Goal: Information Seeking & Learning: Learn about a topic

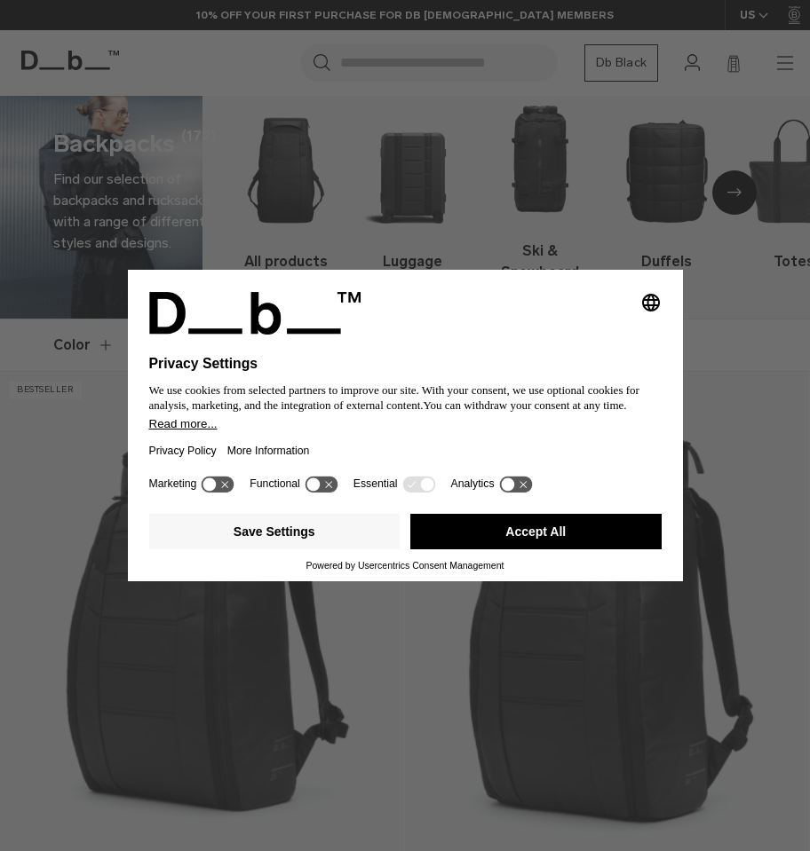
click at [491, 542] on button "Accept All" at bounding box center [535, 532] width 251 height 36
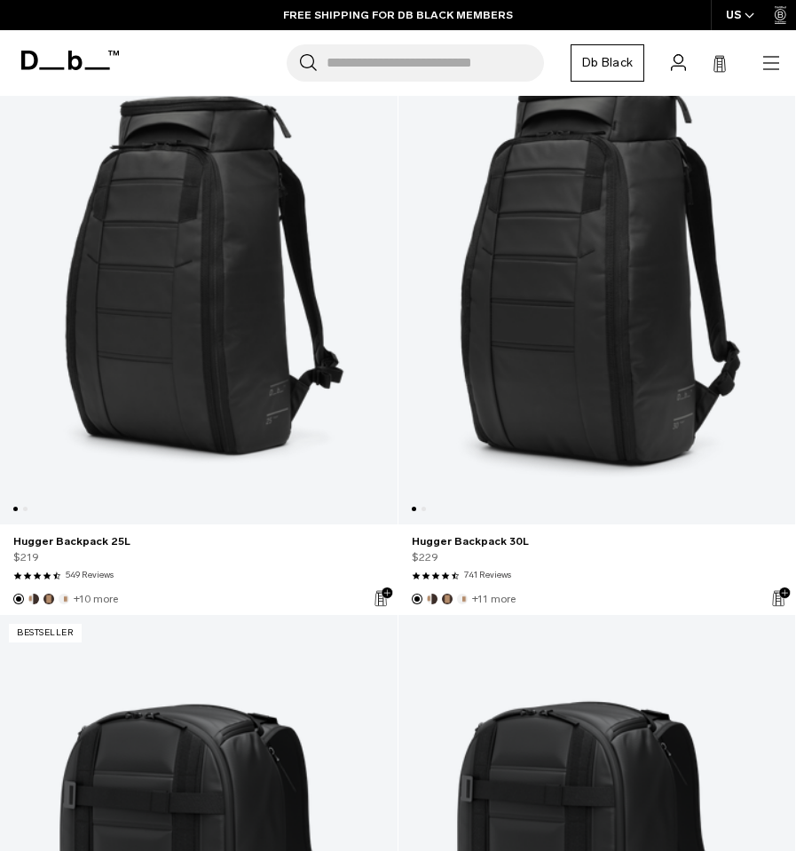
scroll to position [318, 0]
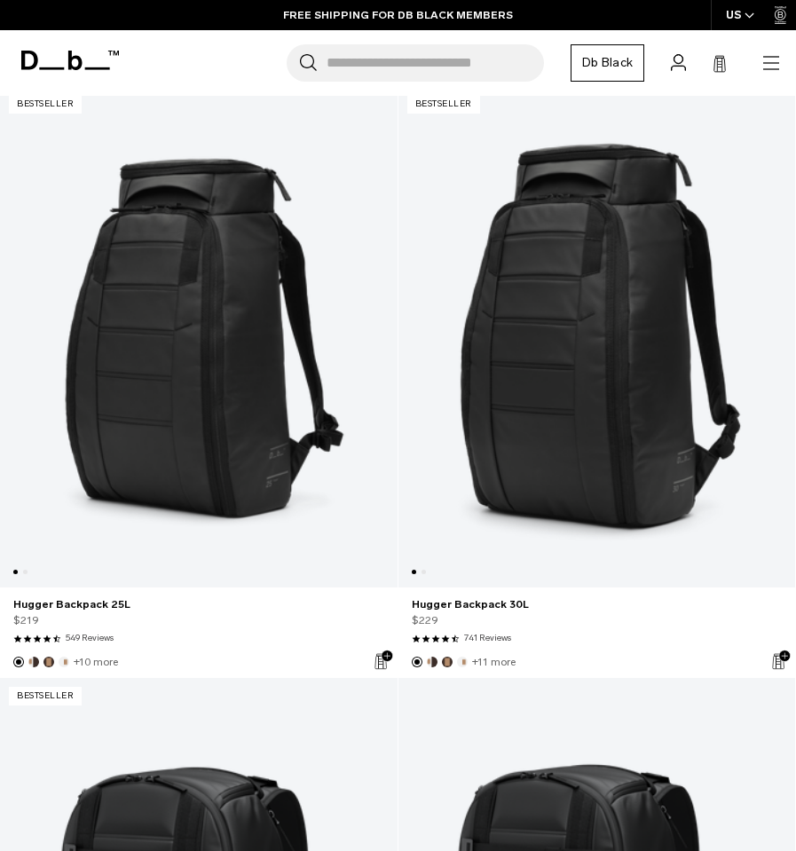
click at [266, 431] on link "Hugger Backpack 25L" at bounding box center [199, 337] width 398 height 502
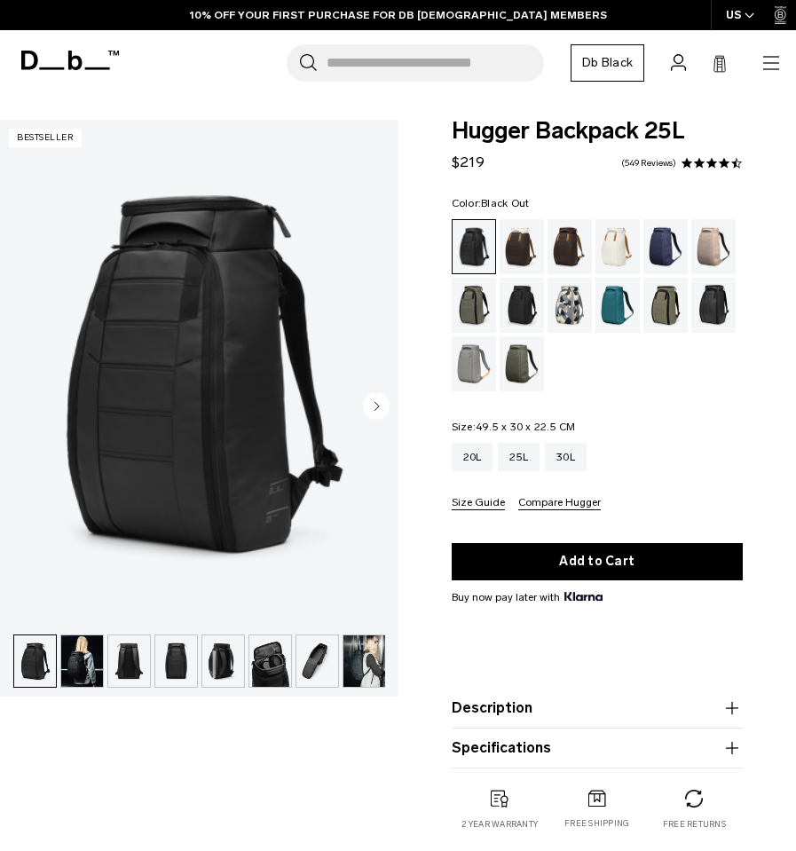
click at [83, 673] on img "button" at bounding box center [82, 661] width 42 height 51
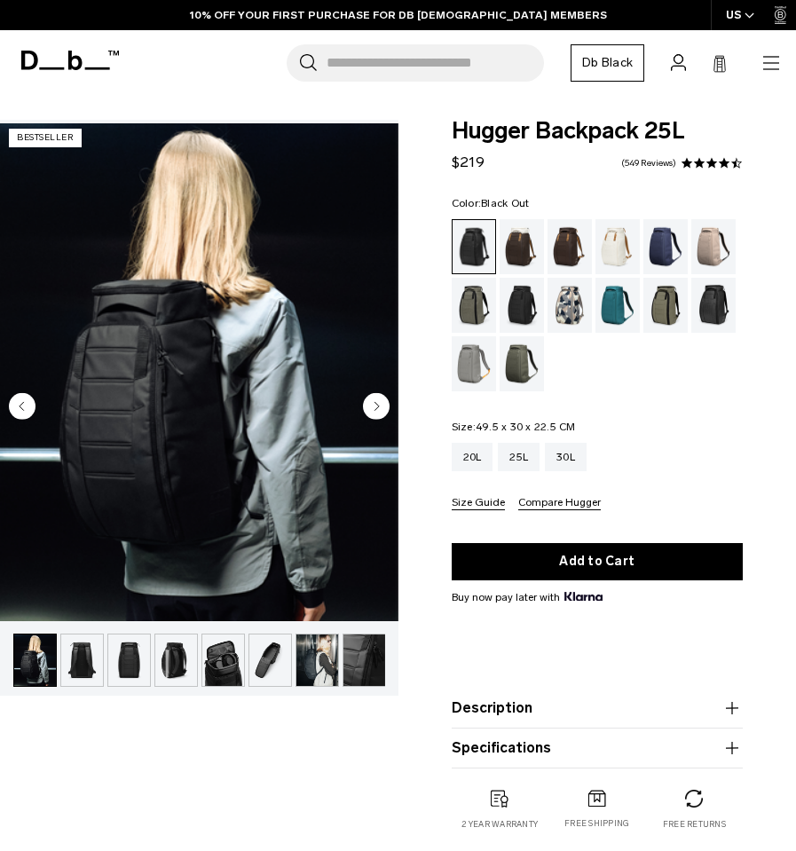
click at [89, 668] on img "button" at bounding box center [82, 660] width 42 height 51
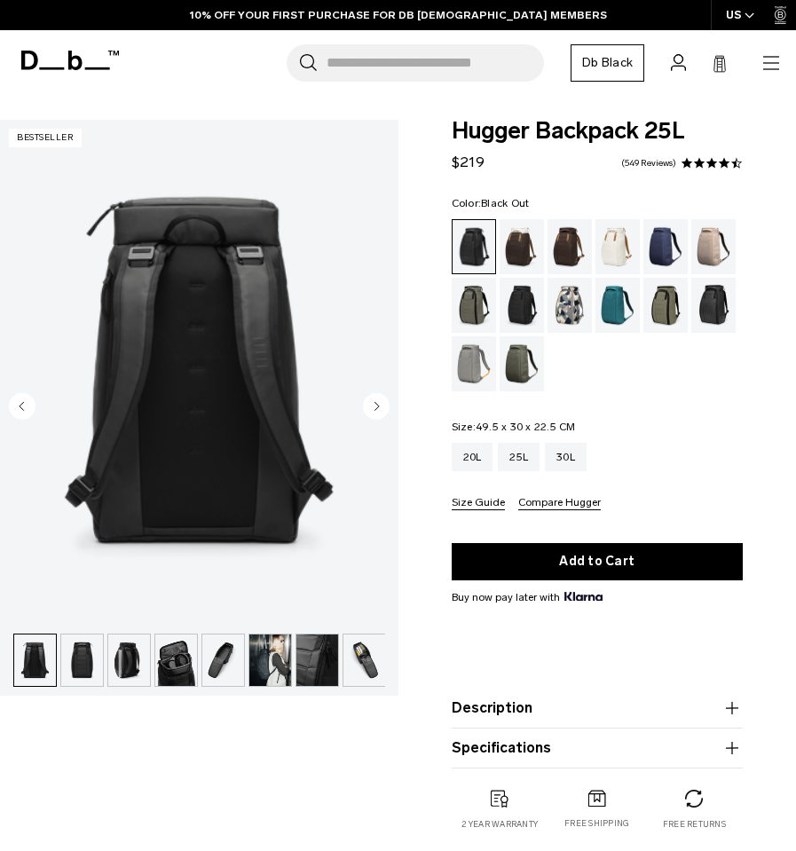
click at [98, 663] on img "button" at bounding box center [82, 660] width 42 height 51
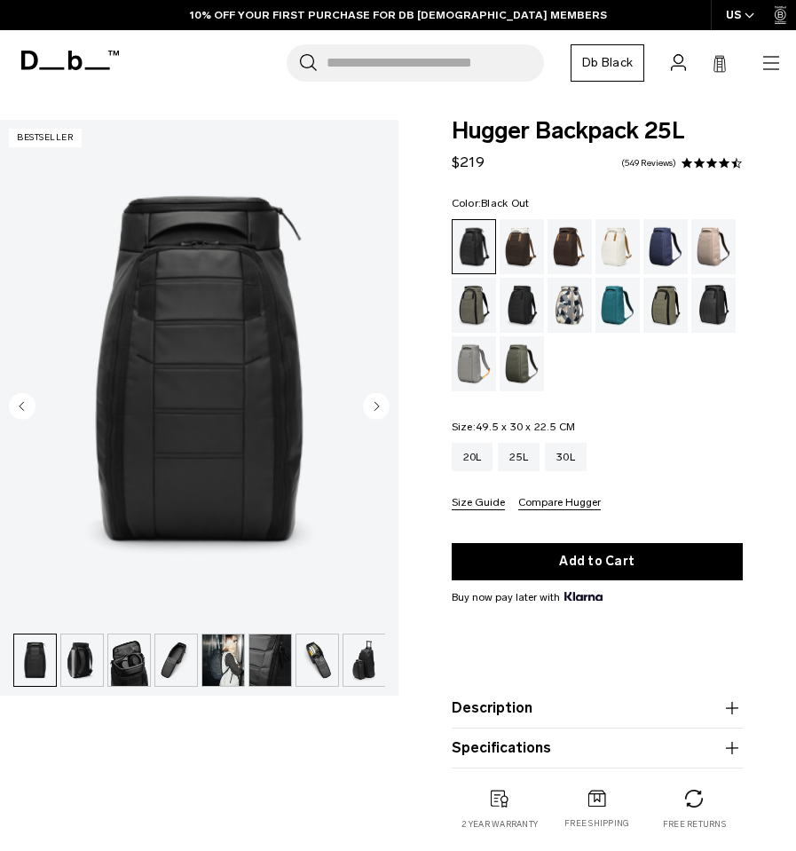
click at [101, 661] on img "button" at bounding box center [82, 660] width 42 height 51
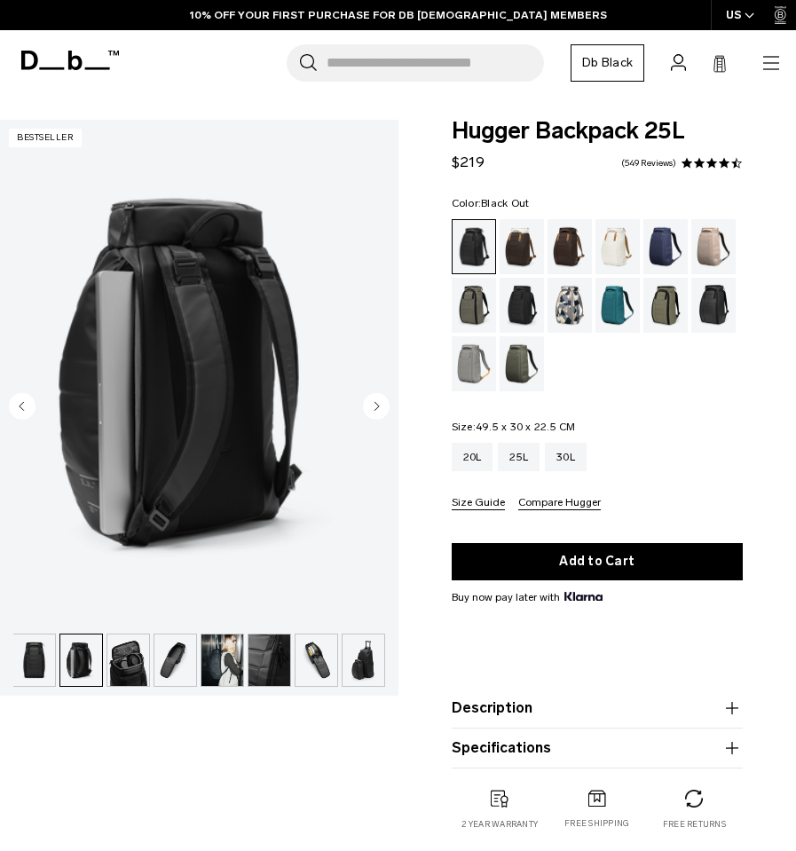
click at [152, 668] on ul at bounding box center [199, 660] width 372 height 53
click at [125, 663] on img "button" at bounding box center [128, 660] width 42 height 51
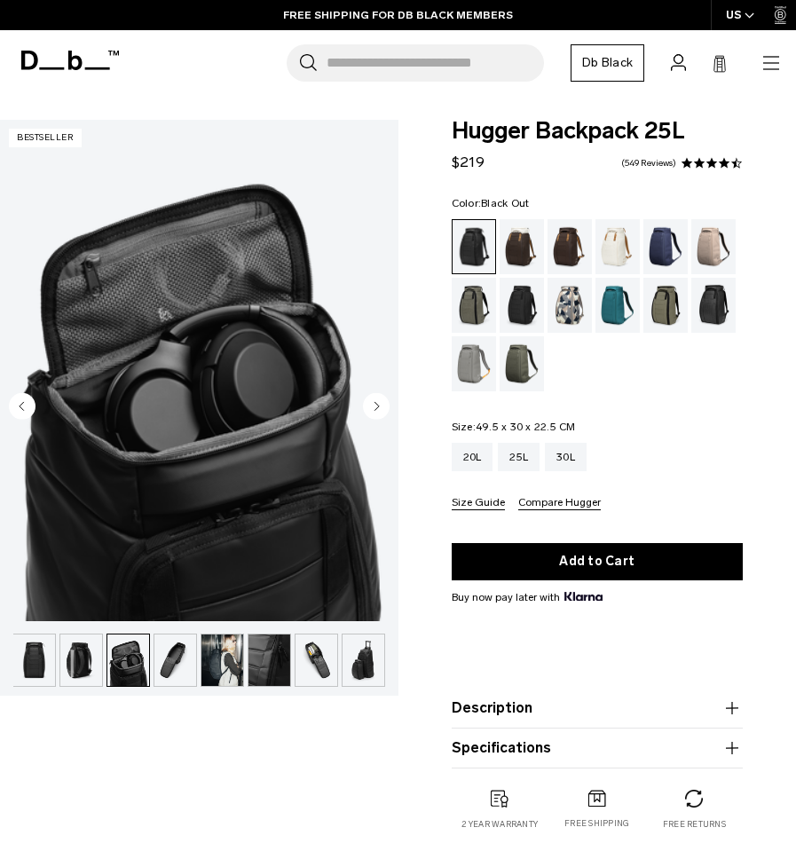
click at [176, 665] on img "button" at bounding box center [175, 660] width 42 height 51
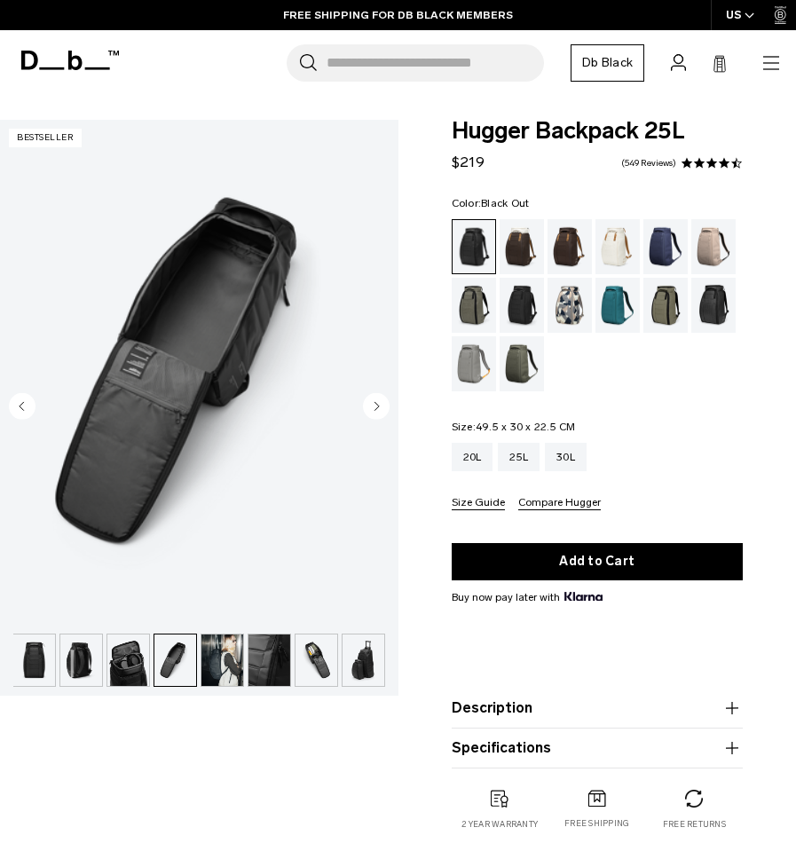
click at [238, 665] on img "button" at bounding box center [223, 660] width 42 height 51
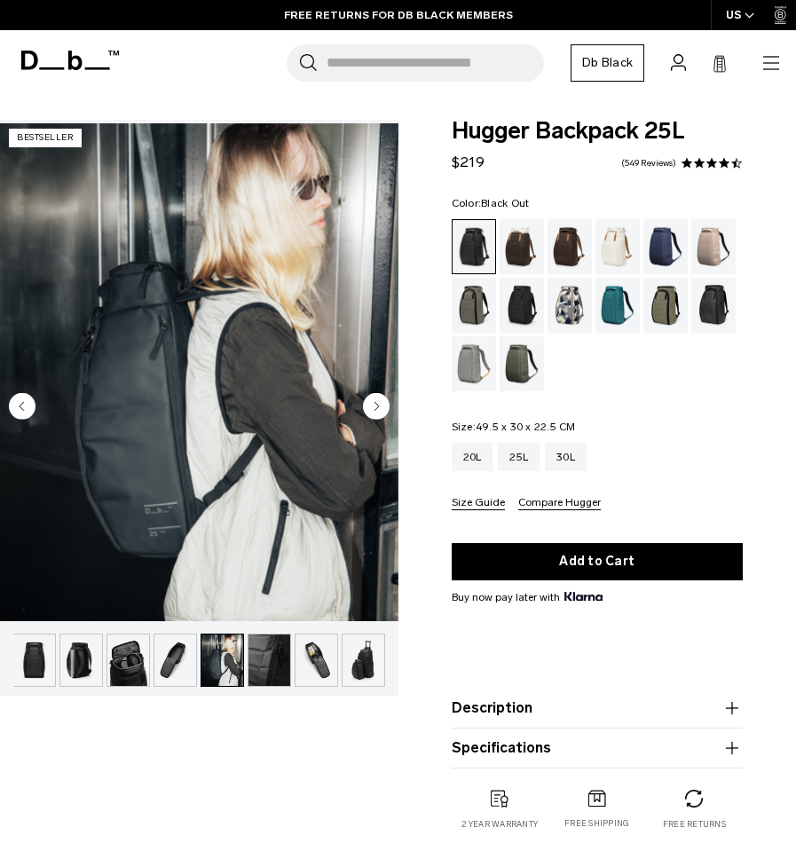
click at [264, 657] on img "button" at bounding box center [270, 660] width 42 height 51
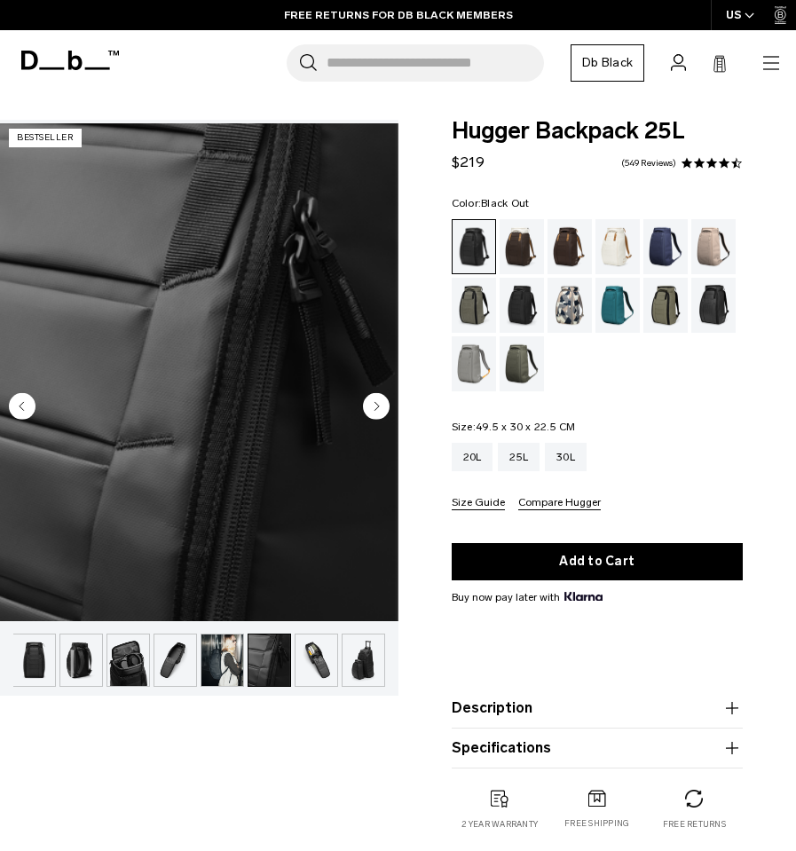
click at [299, 655] on img "button" at bounding box center [317, 660] width 42 height 51
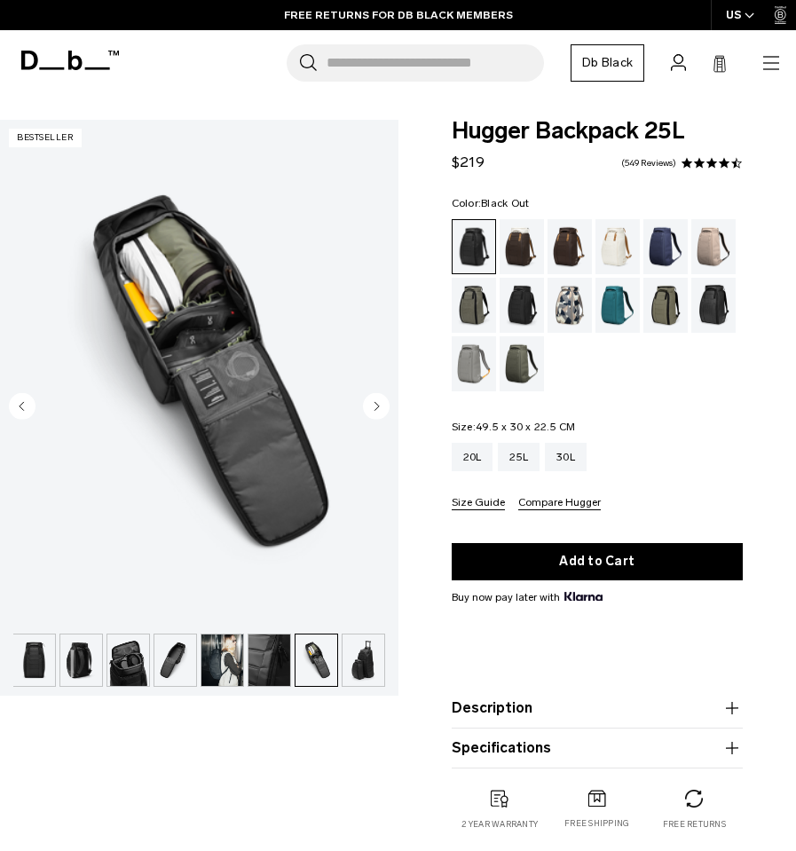
click at [369, 664] on img "button" at bounding box center [364, 660] width 42 height 51
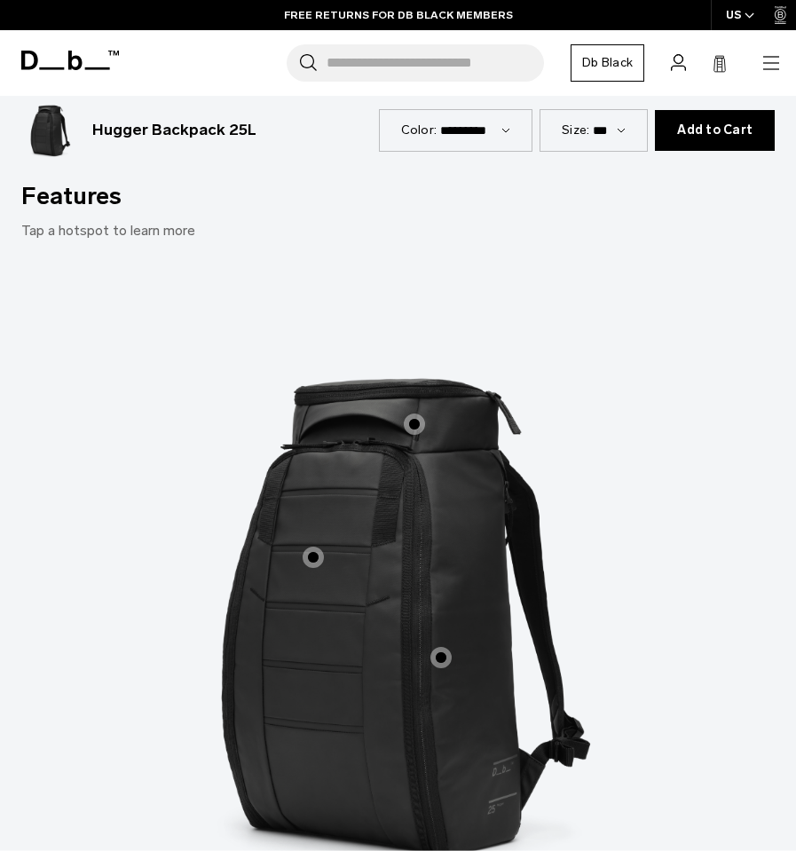
scroll to position [1810, 0]
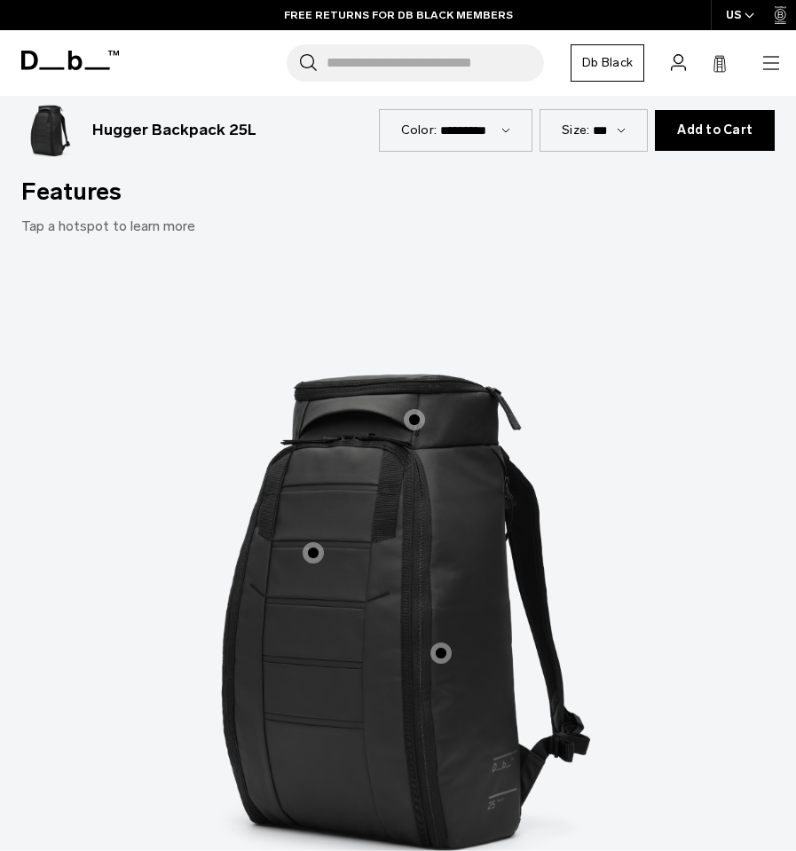
click at [415, 409] on span "1 / 3" at bounding box center [414, 419] width 21 height 21
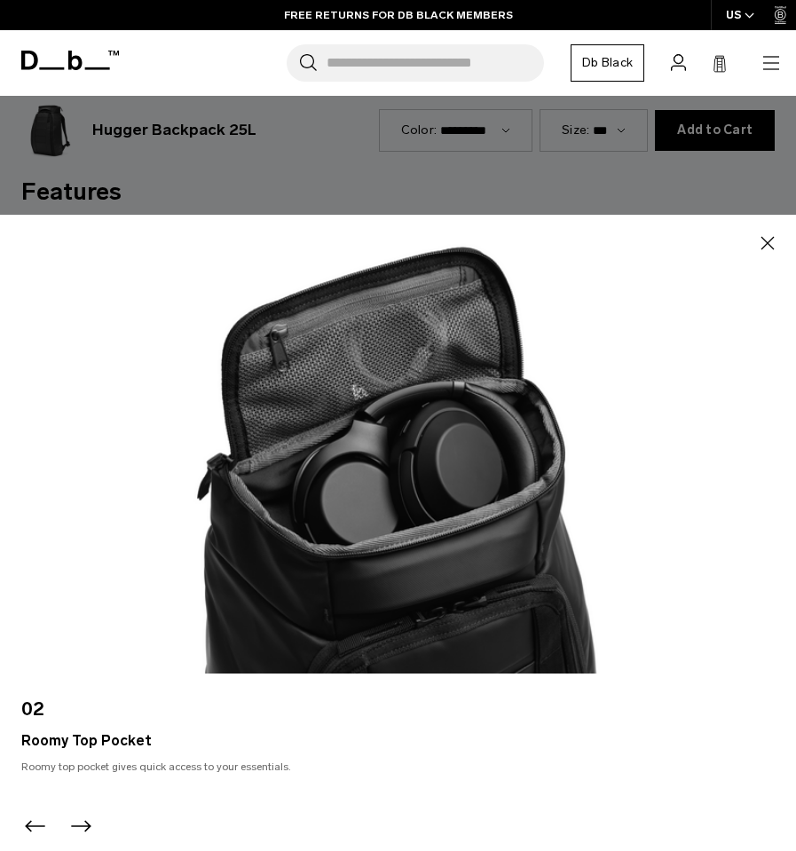
click at [768, 244] on icon "button" at bounding box center [768, 243] width 13 height 13
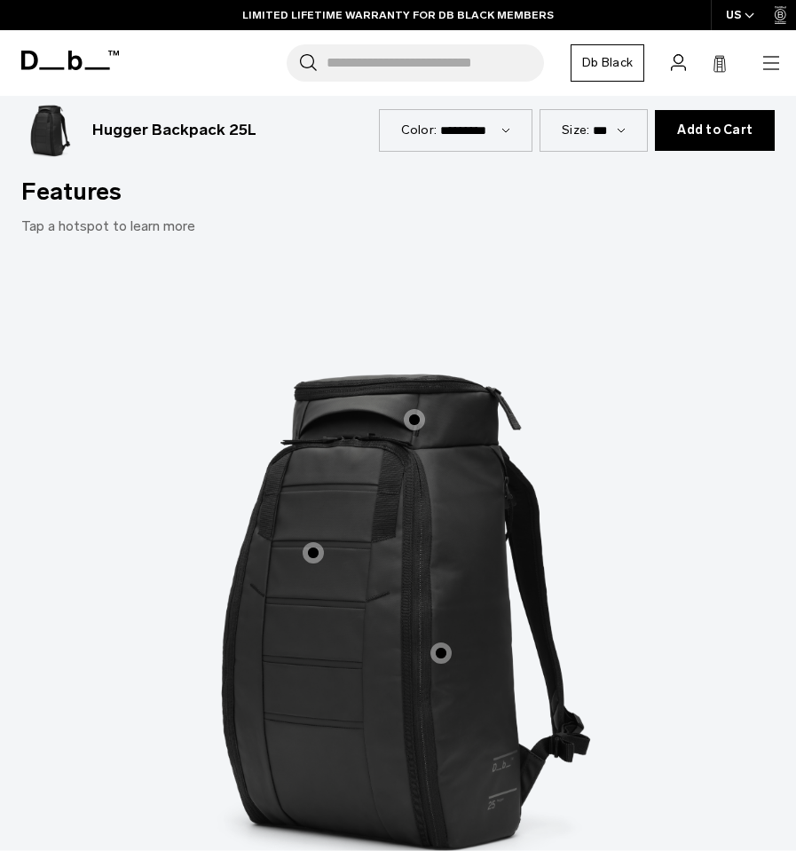
click at [313, 542] on span "1 / 3" at bounding box center [313, 552] width 21 height 21
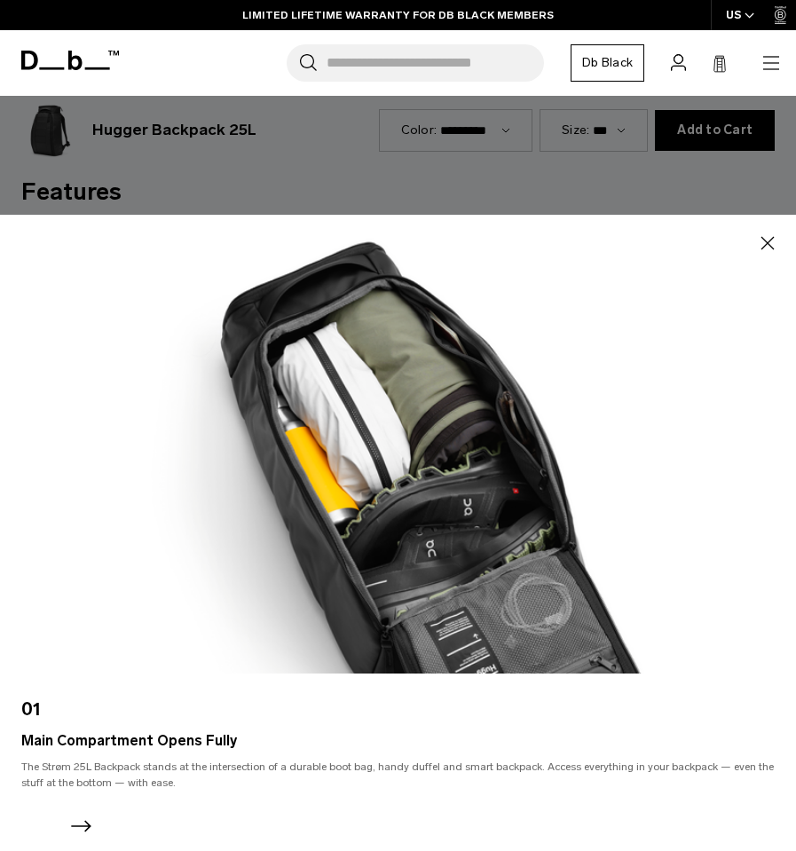
click at [761, 240] on icon "button" at bounding box center [767, 243] width 21 height 21
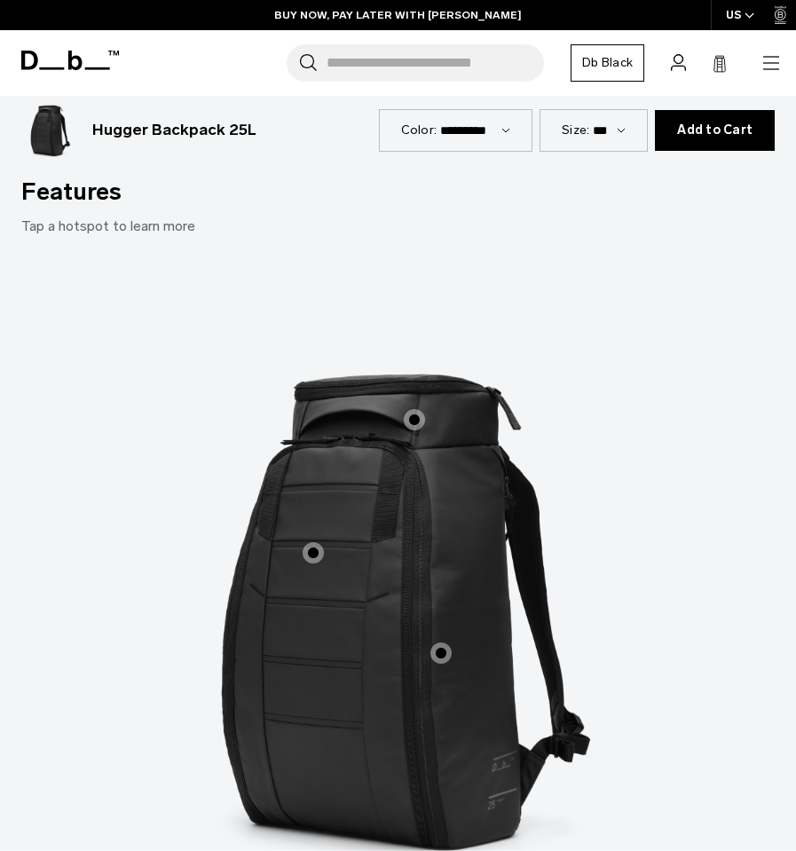
click at [444, 643] on span "1 / 3" at bounding box center [441, 653] width 21 height 21
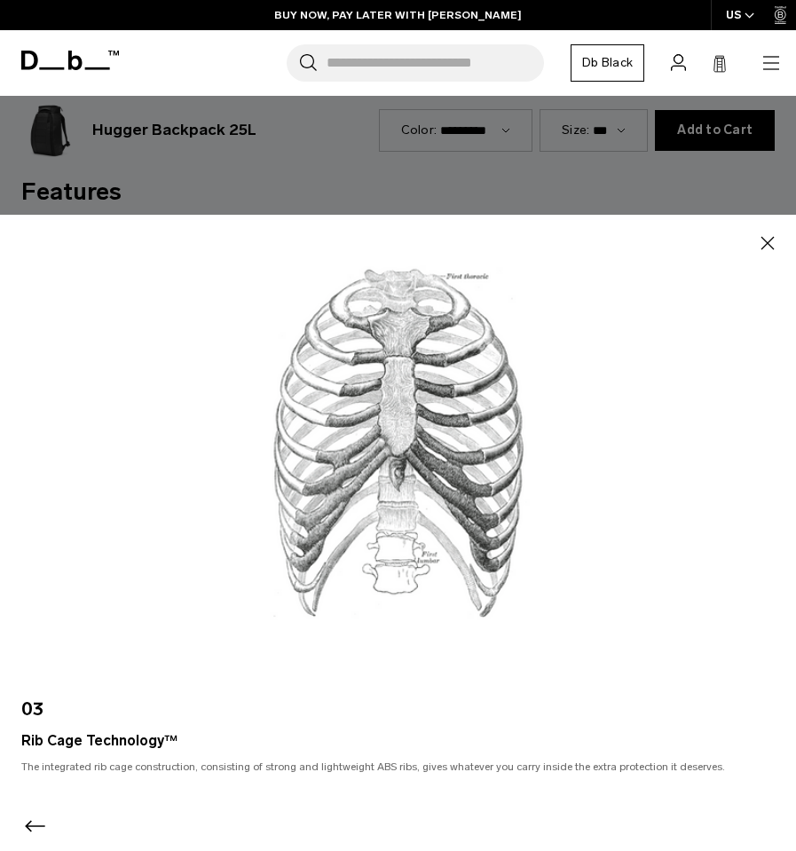
click at [767, 241] on icon "button" at bounding box center [767, 243] width 21 height 21
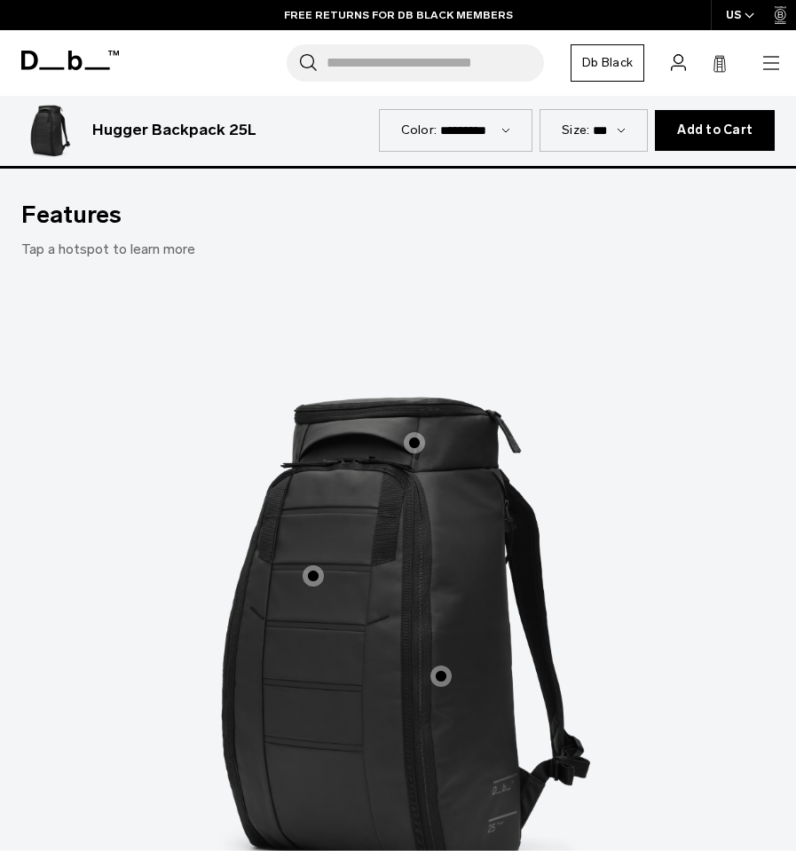
scroll to position [1748, 0]
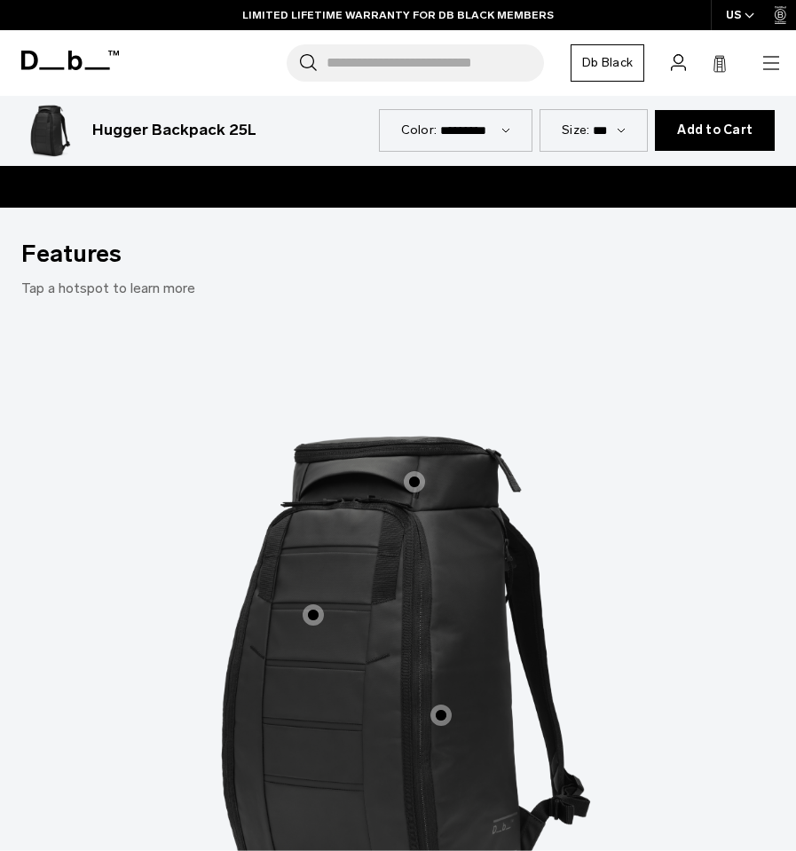
click at [65, 60] on icon at bounding box center [70, 61] width 98 height 20
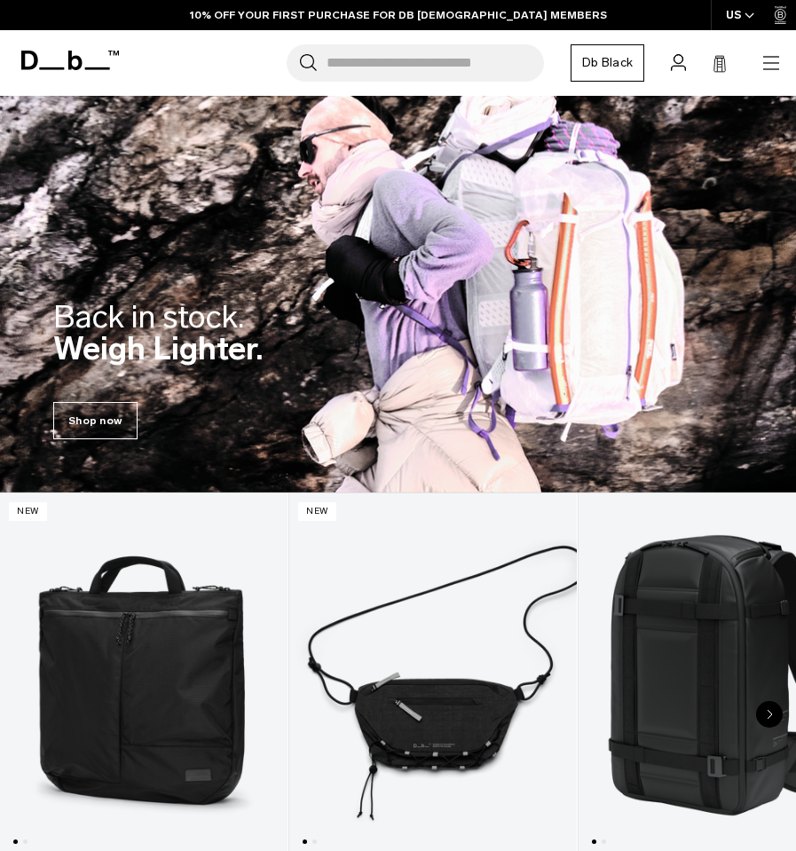
click at [767, 57] on icon "button" at bounding box center [771, 56] width 16 height 1
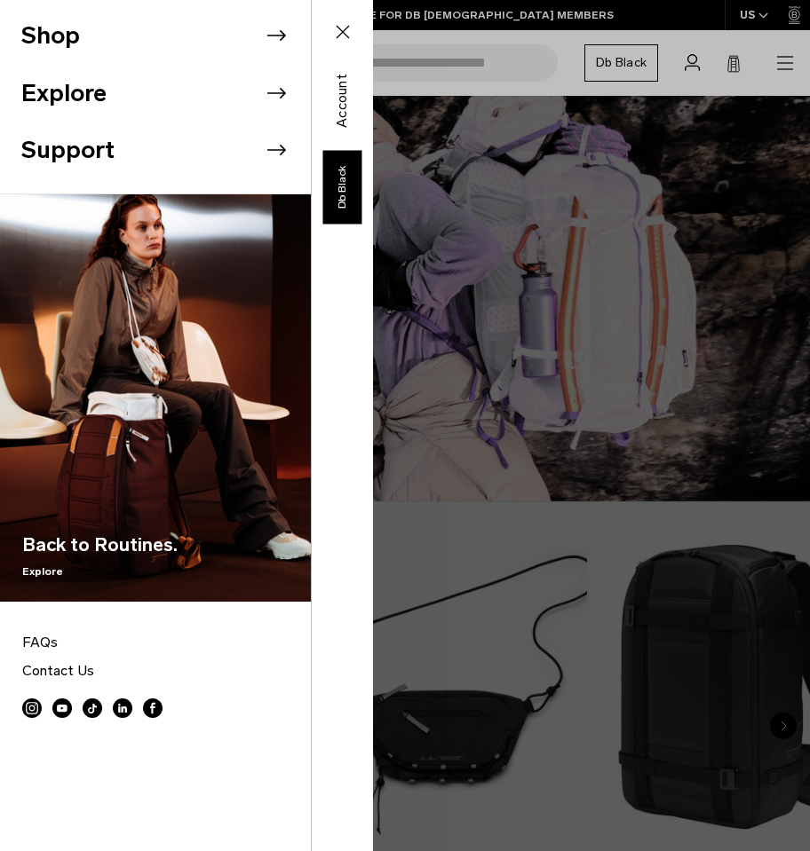
click at [263, 34] on icon at bounding box center [276, 35] width 27 height 27
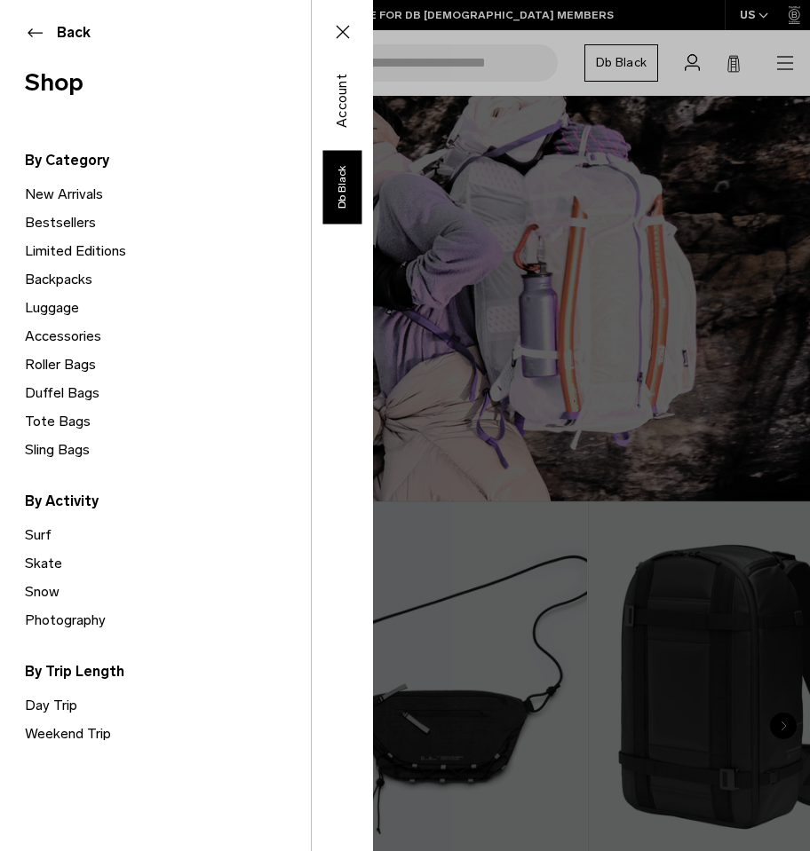
click at [56, 279] on link "Backpacks" at bounding box center [168, 279] width 286 height 28
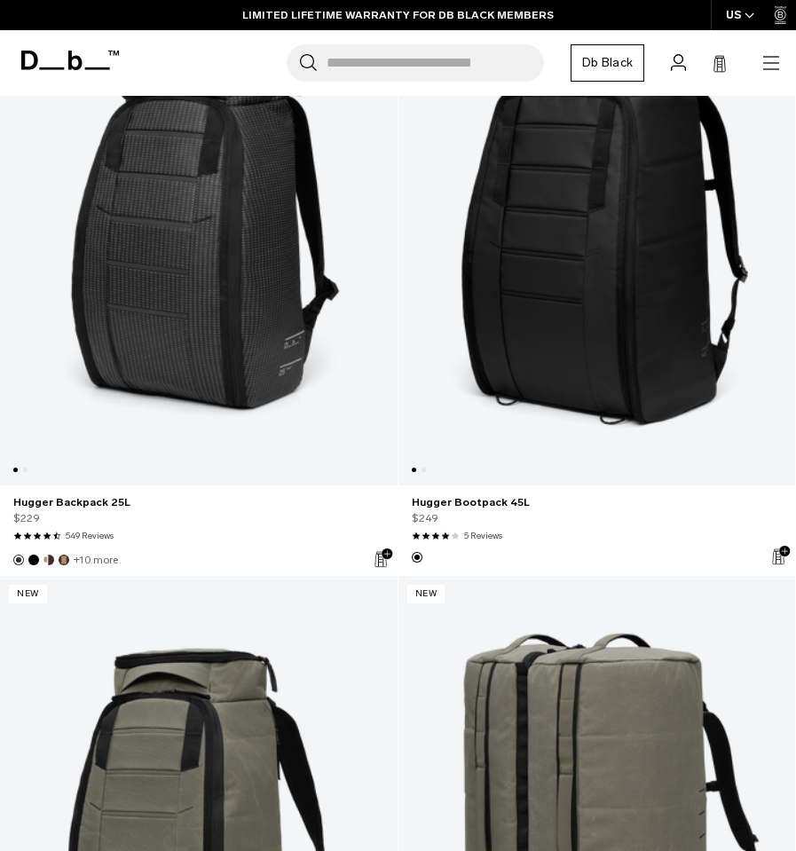
scroll to position [9303, 0]
